Goal: Task Accomplishment & Management: Manage account settings

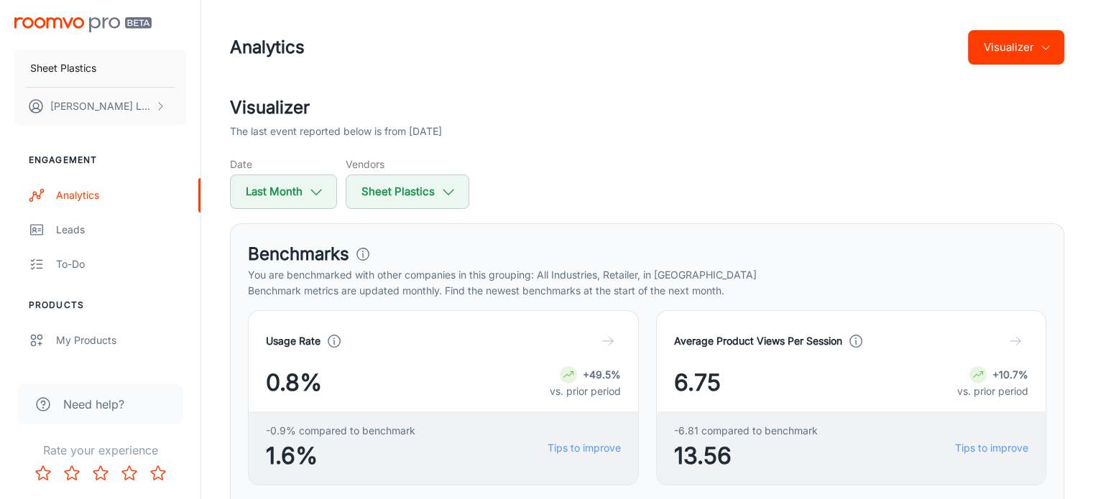
click at [1040, 53] on button "Visualizer" at bounding box center [1016, 47] width 96 height 34
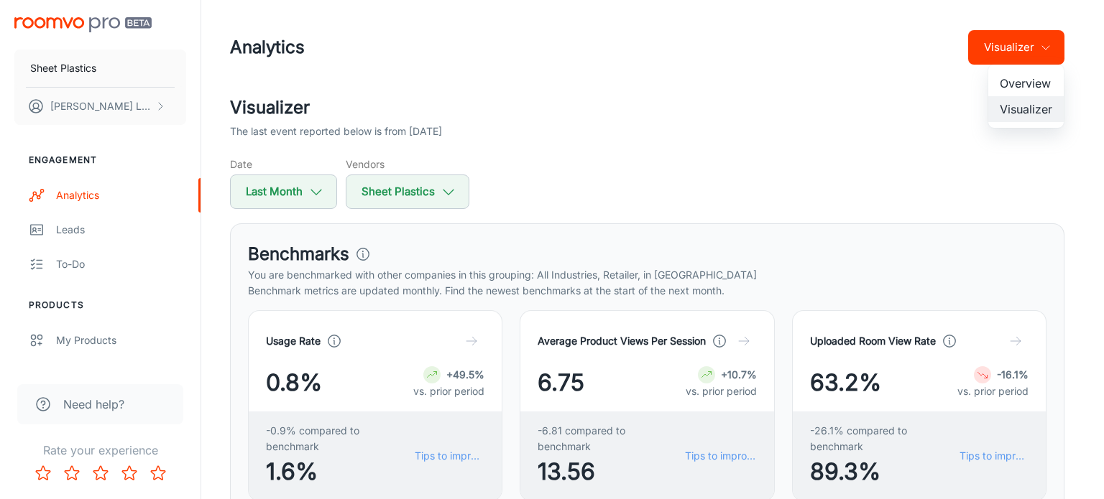
click at [803, 163] on div at bounding box center [552, 249] width 1104 height 499
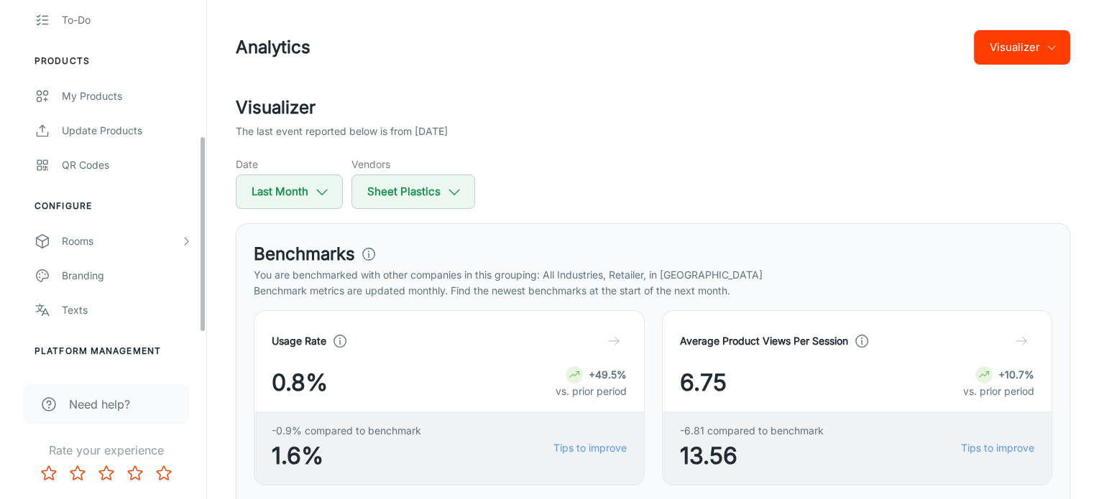
scroll to position [243, 0]
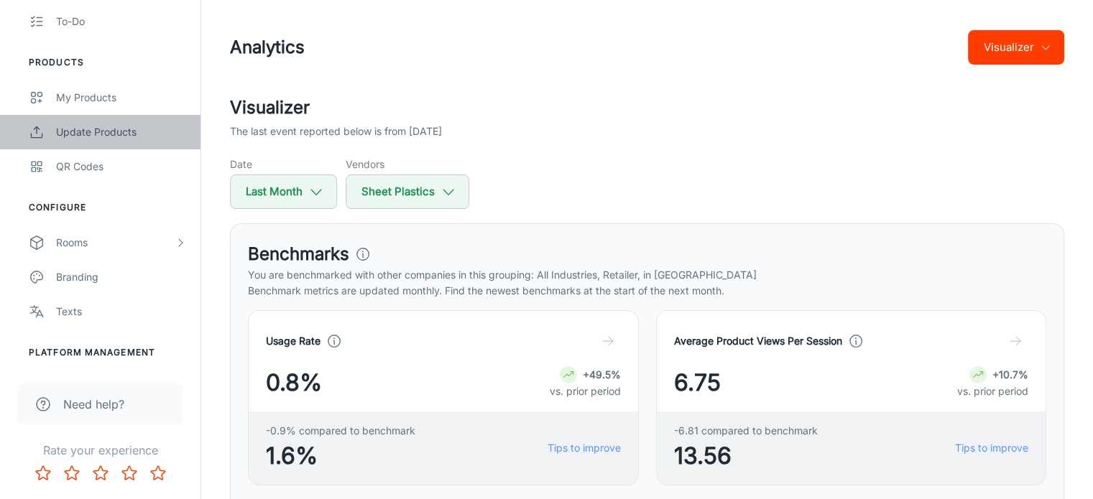
click at [120, 133] on div "Update Products" at bounding box center [121, 132] width 130 height 16
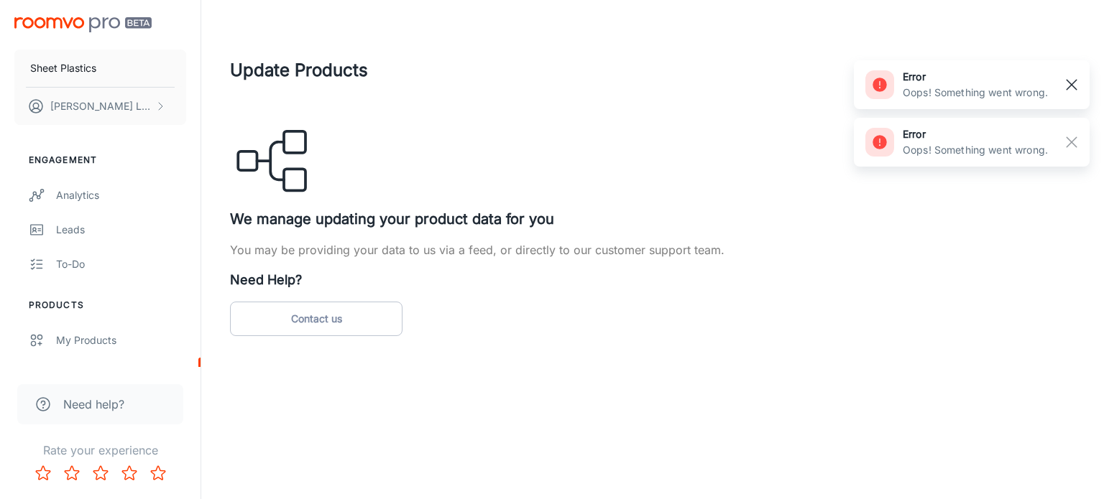
click at [1067, 89] on rect "button" at bounding box center [1071, 84] width 17 height 17
click at [1068, 134] on div "Update Products We manage updating your product data for you You may be providi…" at bounding box center [652, 196] width 845 height 279
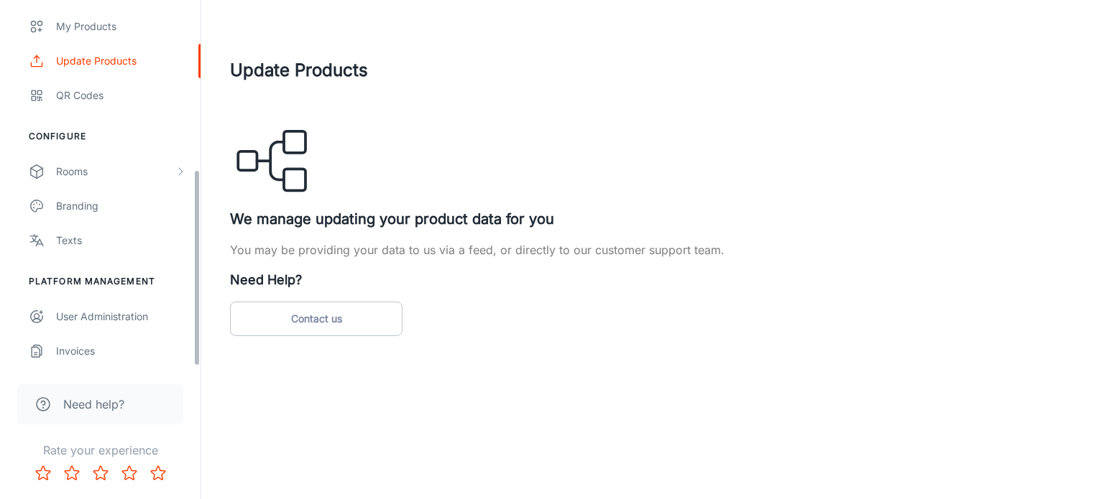
scroll to position [315, 0]
click at [93, 323] on link "User Administration" at bounding box center [100, 316] width 200 height 34
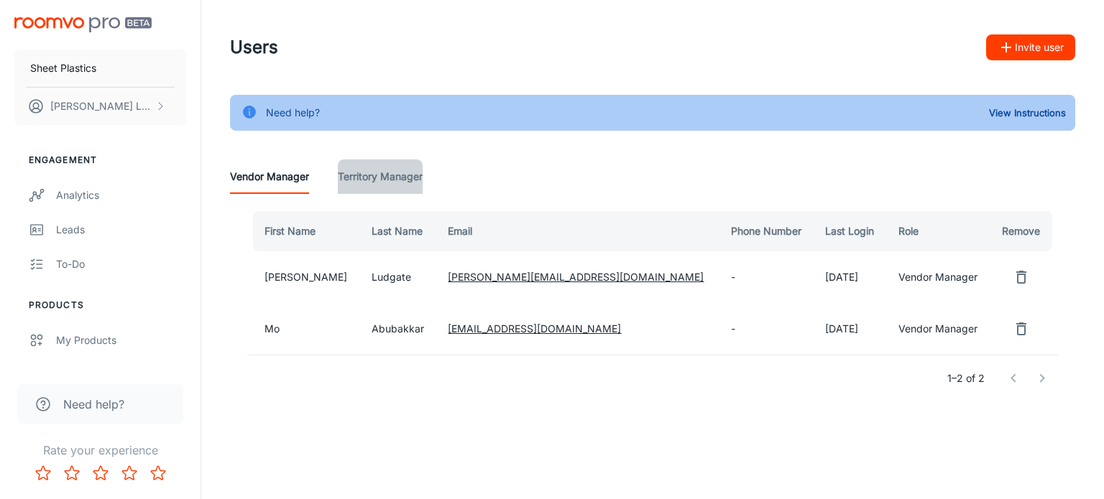
click at [389, 183] on Manager "Territory Manager" at bounding box center [380, 177] width 85 height 34
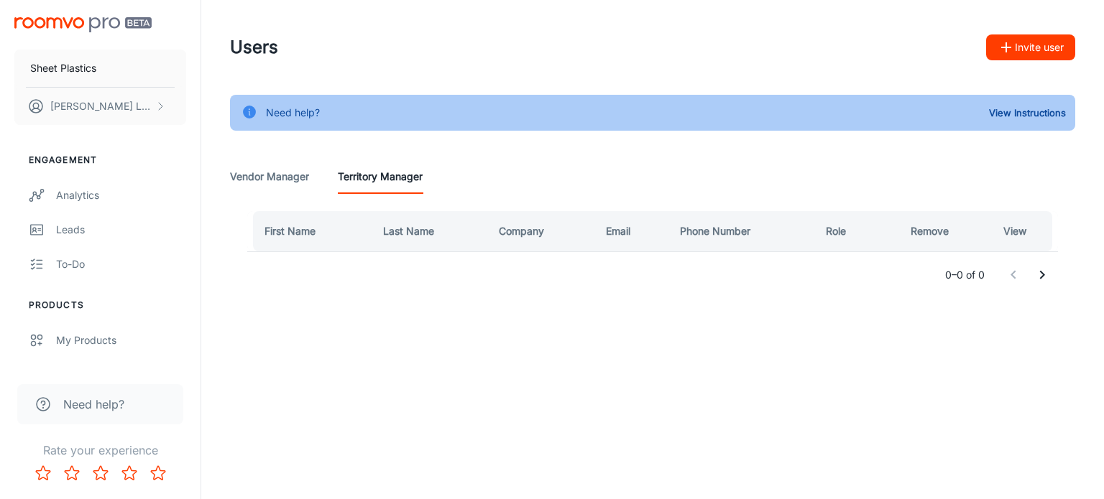
click at [272, 182] on Manager "Vendor Manager" at bounding box center [269, 177] width 79 height 34
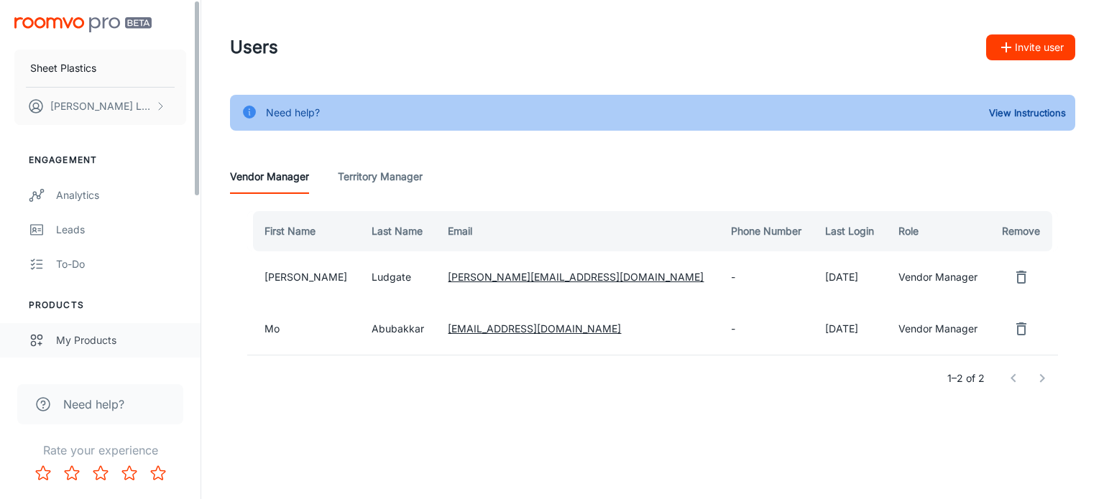
click at [109, 336] on div "My Products" at bounding box center [121, 341] width 130 height 16
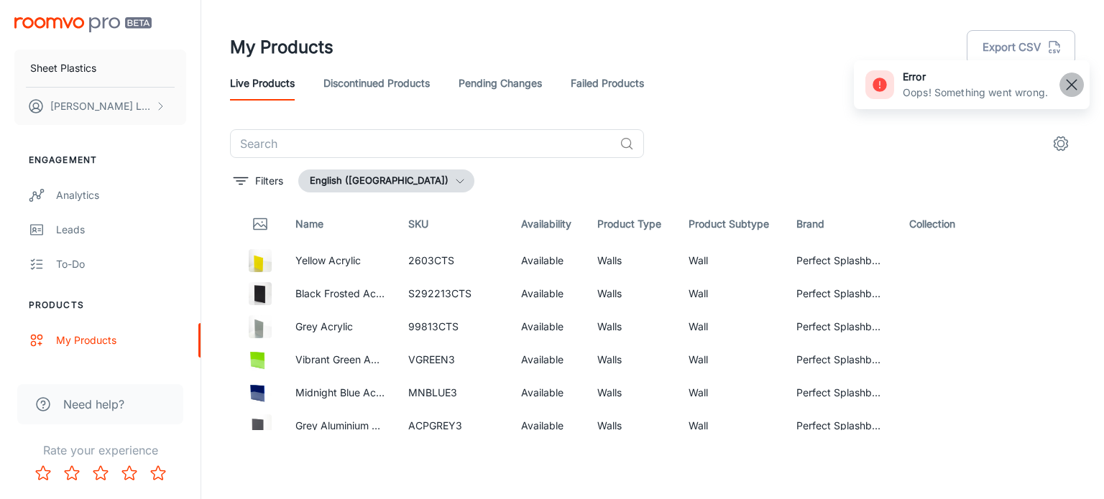
click at [1076, 86] on rect "button" at bounding box center [1071, 84] width 17 height 17
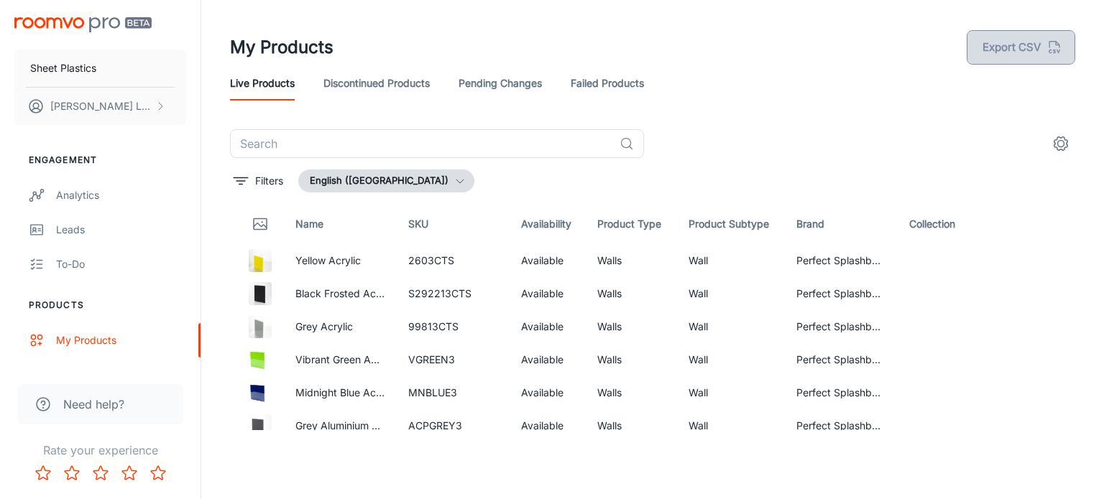
click at [1023, 52] on button "Export CSV" at bounding box center [1020, 47] width 109 height 34
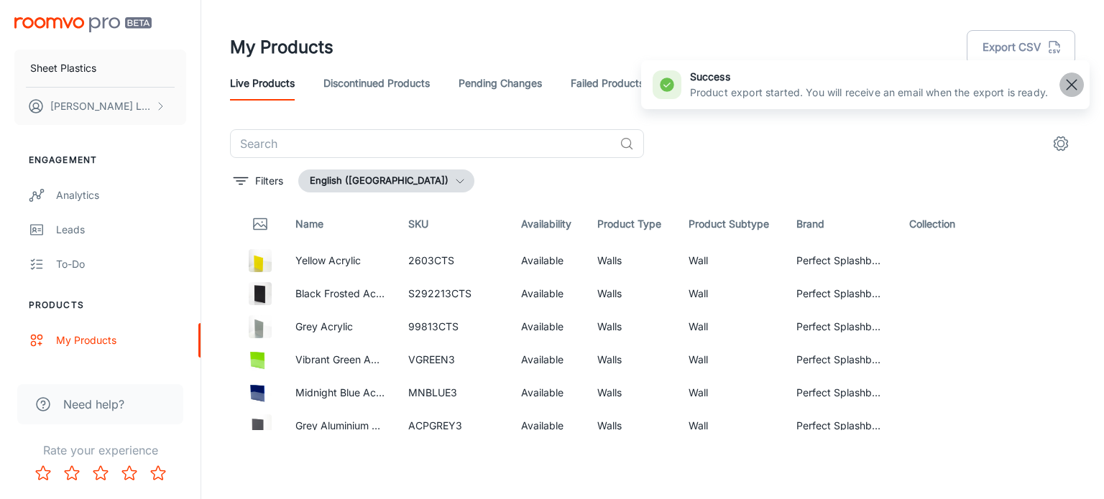
click at [1069, 87] on rect "button" at bounding box center [1071, 84] width 17 height 17
